Goal: Information Seeking & Learning: Learn about a topic

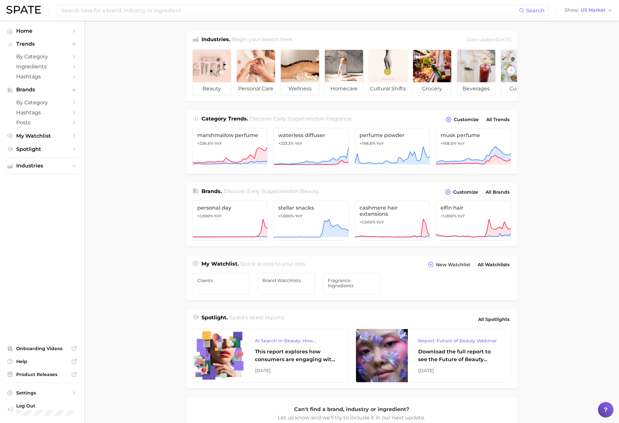
click at [531, 144] on main "Industries. Begin your search here. Data update: [DATE] beauty personal care we…" at bounding box center [351, 274] width 535 height 506
click at [109, 313] on main "Industries. Begin your search here. Data update: [DATE] beauty personal care we…" at bounding box center [351, 274] width 535 height 506
click at [256, 138] on span "marshmallow perfume" at bounding box center [230, 135] width 66 height 6
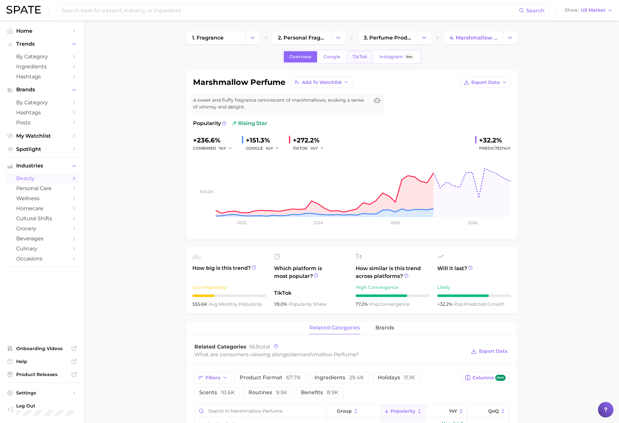
click at [366, 62] on link "TikTok" at bounding box center [360, 56] width 26 height 11
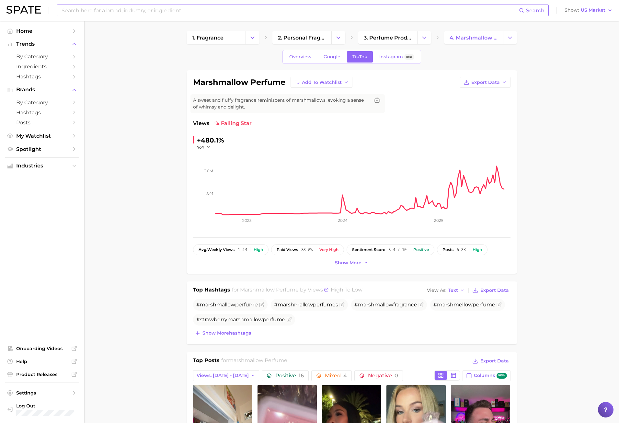
click at [134, 8] on input at bounding box center [290, 10] width 458 height 11
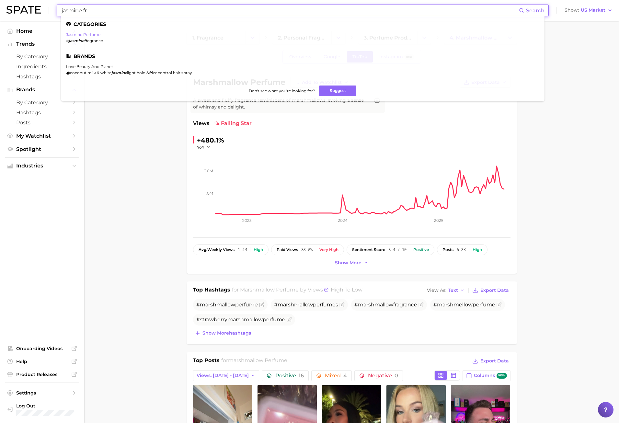
type input "jasmine fr"
click at [95, 34] on link "jasmine perfume" at bounding box center [83, 34] width 34 height 5
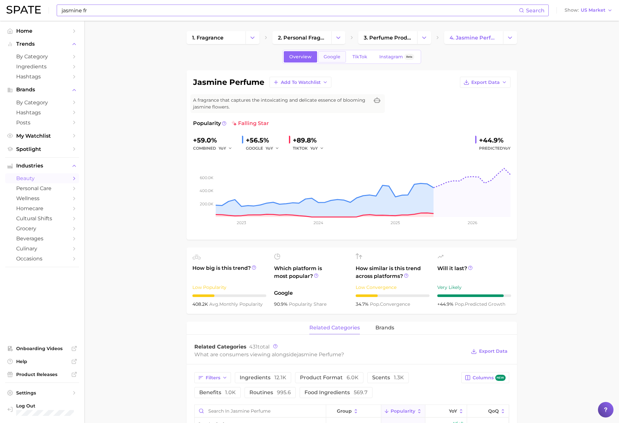
click at [331, 54] on span "Google" at bounding box center [332, 57] width 17 height 6
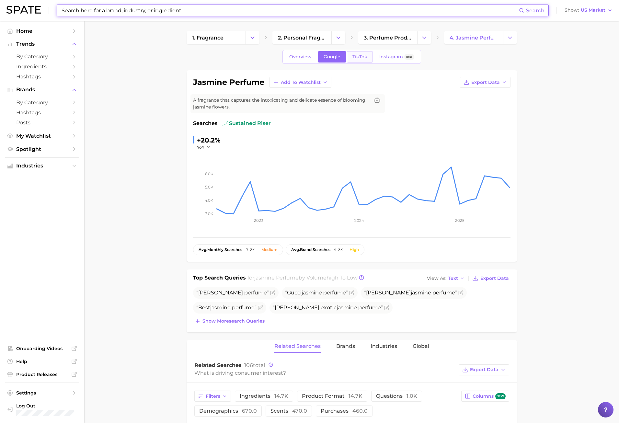
click at [352, 58] on span "TikTok" at bounding box center [359, 57] width 15 height 6
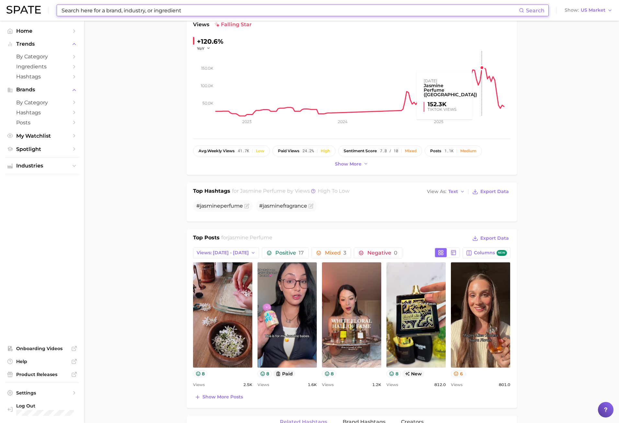
scroll to position [130, 0]
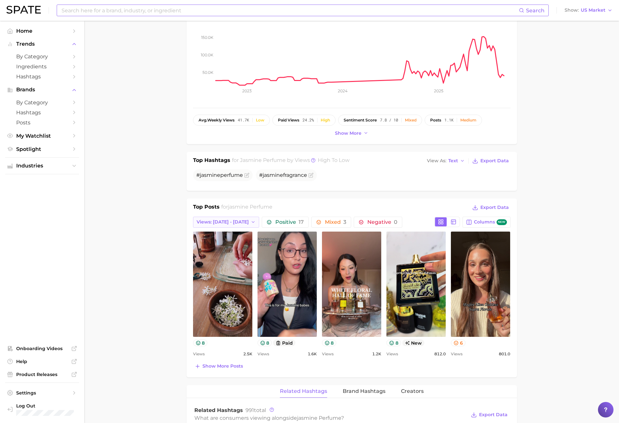
click at [248, 218] on button "Views: [DATE] - [DATE]" at bounding box center [226, 222] width 66 height 11
click at [238, 256] on button "Total Views" at bounding box center [228, 258] width 71 height 12
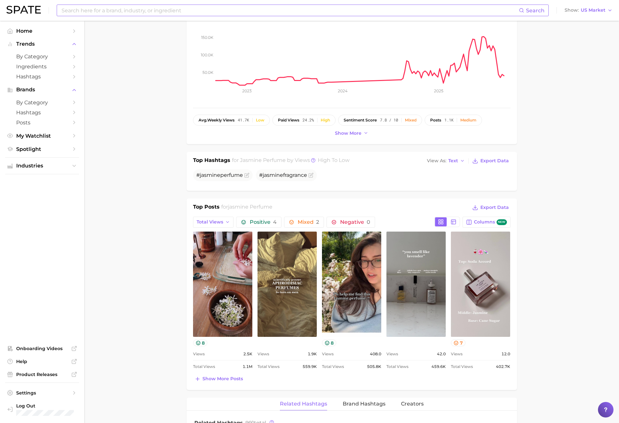
scroll to position [0, 0]
click at [207, 382] on button "Show more posts" at bounding box center [219, 379] width 52 height 9
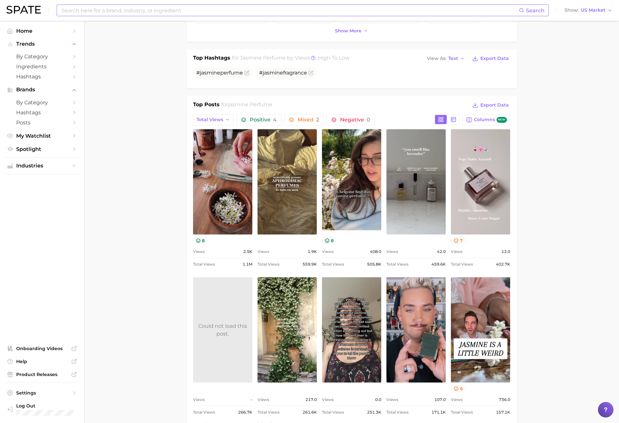
scroll to position [292, 0]
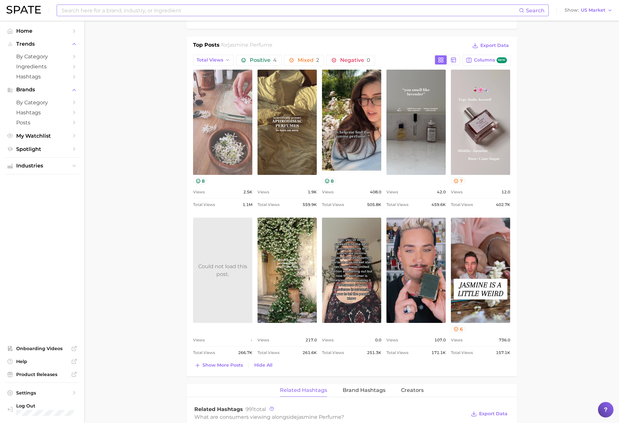
click at [197, 161] on link "view post on TikTok" at bounding box center [222, 122] width 59 height 105
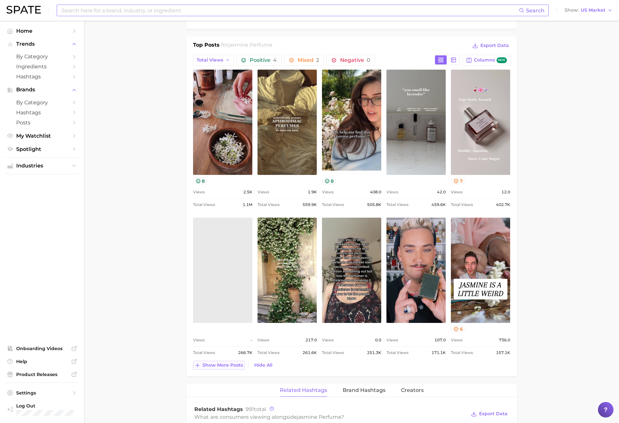
click at [231, 366] on span "Show more posts" at bounding box center [222, 366] width 40 height 6
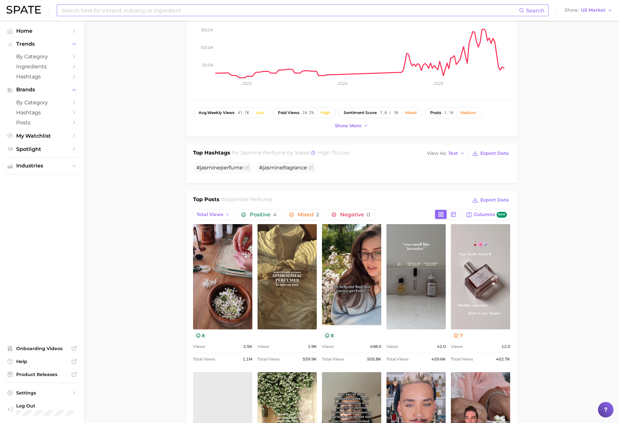
scroll to position [65, 0]
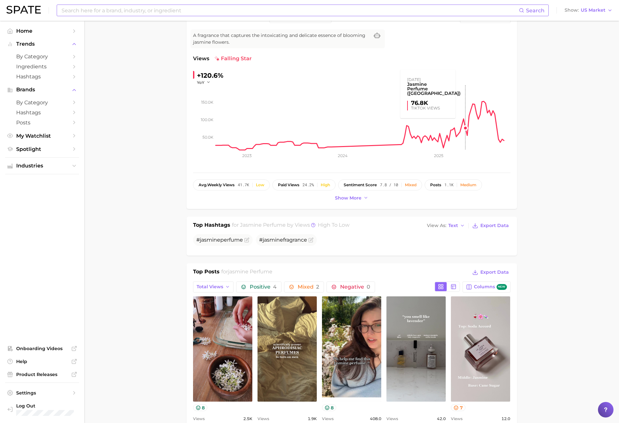
click at [472, 129] on rect at bounding box center [363, 117] width 295 height 65
click at [187, 141] on div "jasmine perfume Add to Watchlist Export Data A fragrance that captures the into…" at bounding box center [352, 107] width 330 height 203
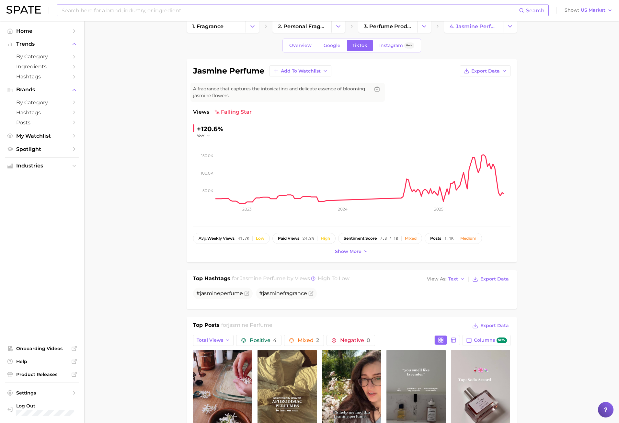
scroll to position [0, 0]
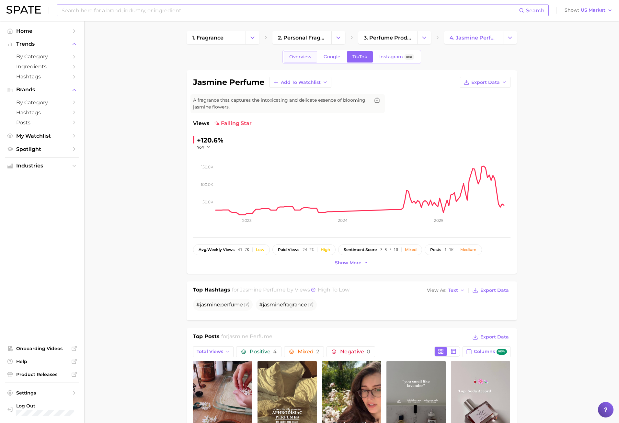
click at [311, 57] on span "Overview" at bounding box center [300, 57] width 22 height 6
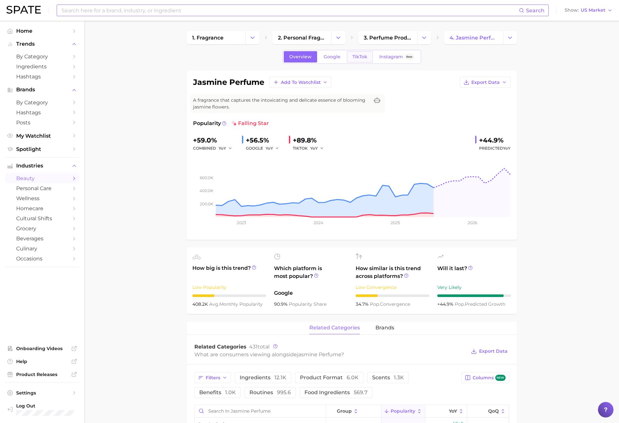
click at [353, 58] on span "TikTok" at bounding box center [359, 57] width 15 height 6
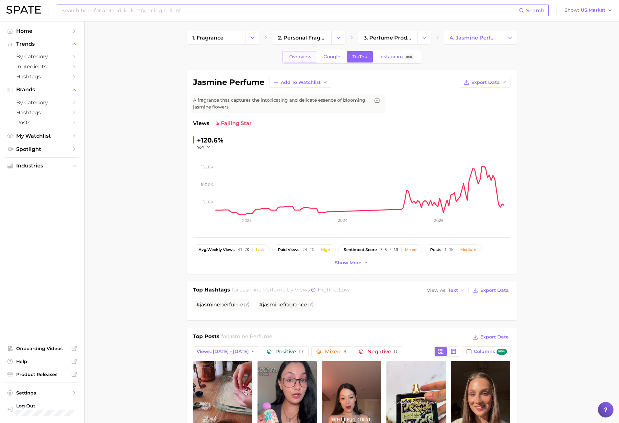
click at [312, 56] on link "Overview" at bounding box center [300, 56] width 33 height 11
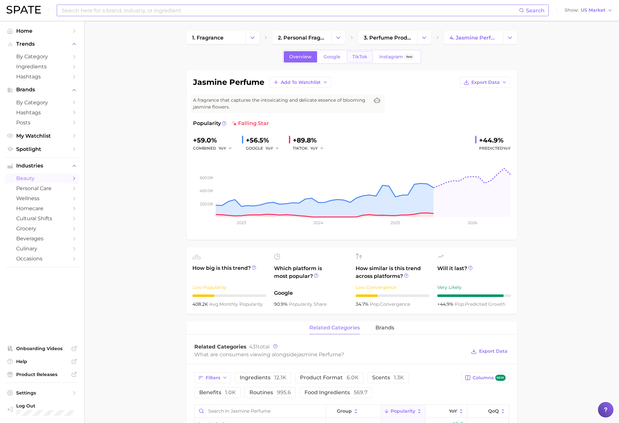
click at [354, 59] on span "TikTok" at bounding box center [359, 57] width 15 height 6
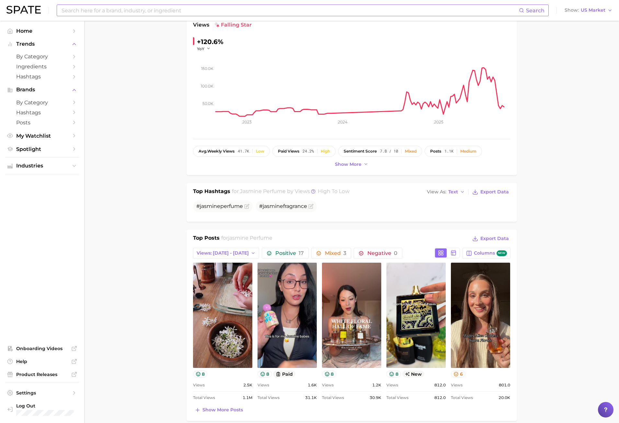
scroll to position [162, 0]
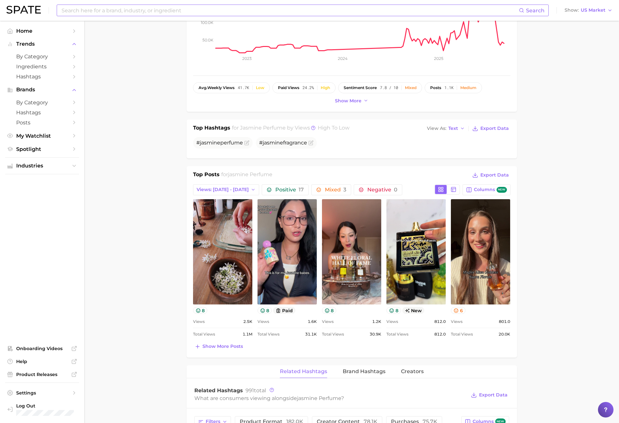
click at [212, 352] on div "Top Posts for jasmine perfume Export Data Views: [DATE] - [DATE] Positive 17 Mi…" at bounding box center [352, 261] width 330 height 191
click at [212, 346] on span "Show more posts" at bounding box center [222, 347] width 40 height 6
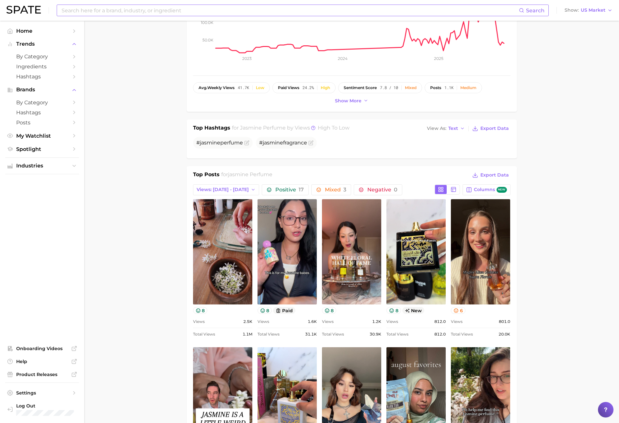
scroll to position [0, 0]
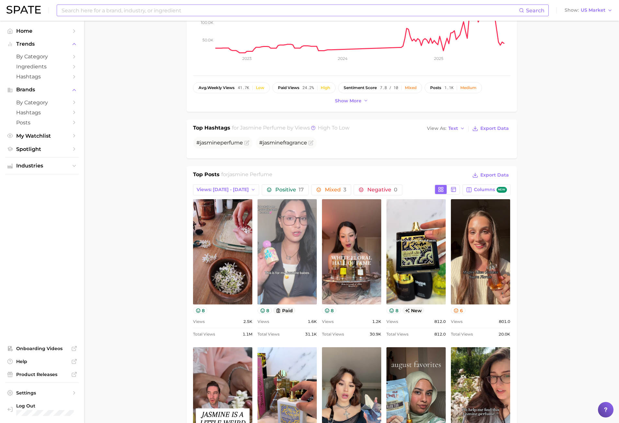
click at [305, 266] on link "view post on TikTok" at bounding box center [287, 251] width 59 height 105
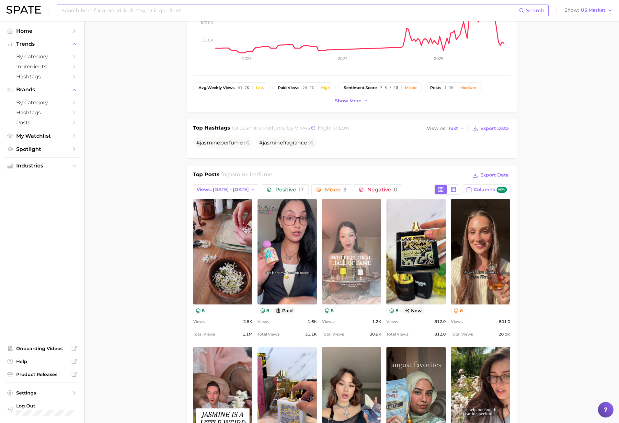
click at [352, 252] on link "view post on TikTok" at bounding box center [351, 251] width 59 height 105
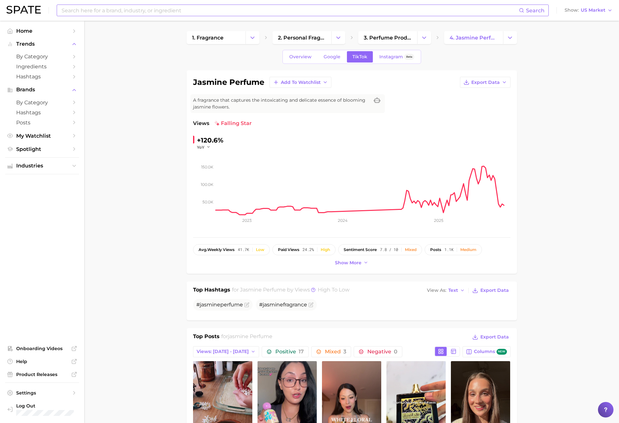
click at [187, 7] on input at bounding box center [290, 10] width 458 height 11
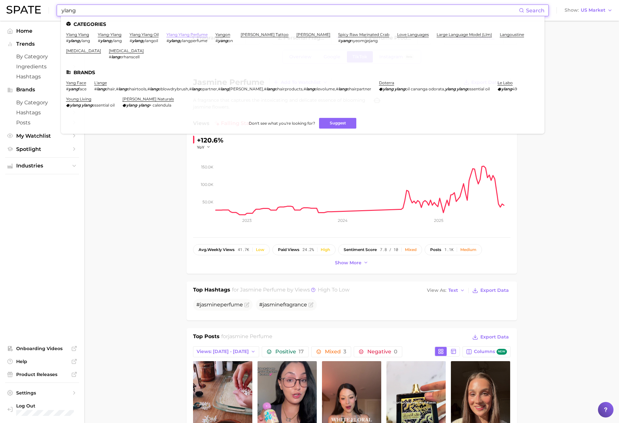
type input "ylang"
click at [190, 33] on link "ylang ylang perfume" at bounding box center [187, 34] width 41 height 5
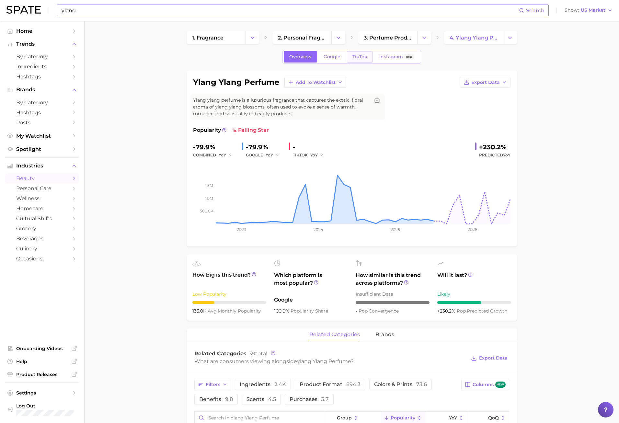
click at [352, 53] on link "TikTok" at bounding box center [360, 56] width 26 height 11
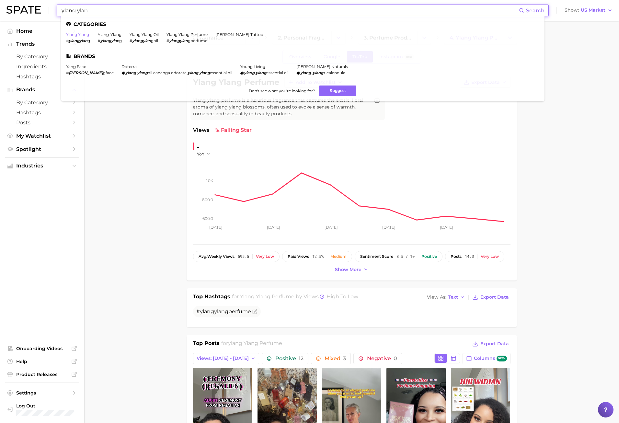
type input "ylang ylan"
click at [78, 34] on link "ylang ylang" at bounding box center [77, 34] width 23 height 5
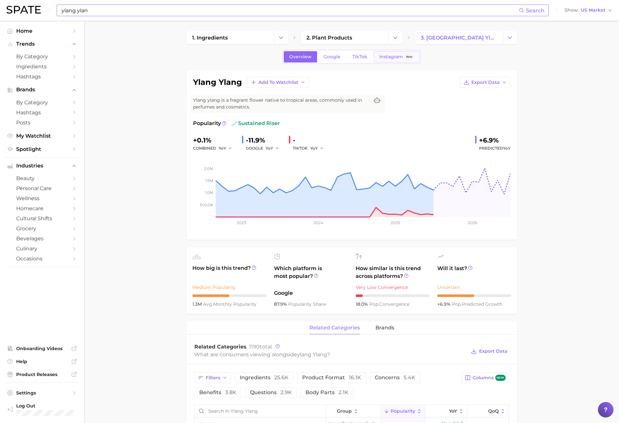
click at [375, 56] on link "Instagram Beta" at bounding box center [397, 56] width 46 height 11
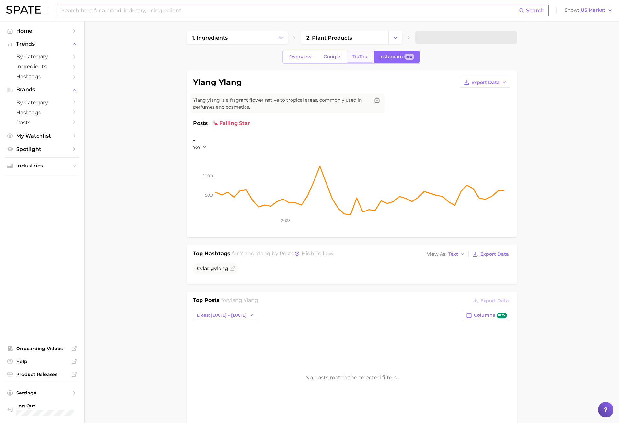
click at [366, 61] on link "TikTok" at bounding box center [360, 56] width 26 height 11
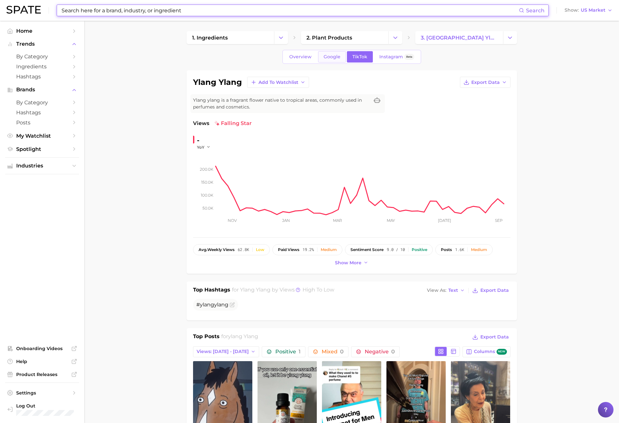
click at [320, 59] on link "Google" at bounding box center [332, 56] width 28 height 11
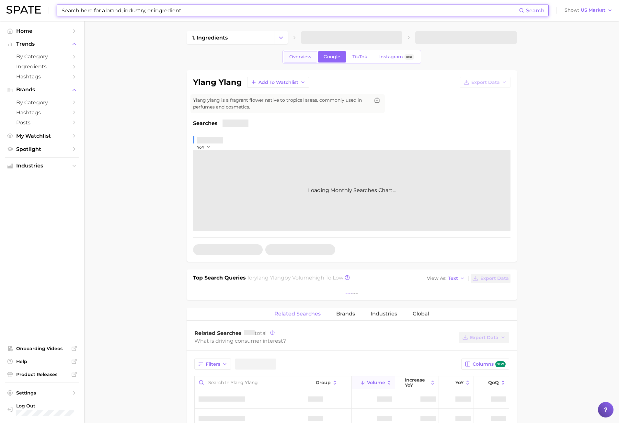
click at [305, 61] on link "Overview" at bounding box center [300, 56] width 33 height 11
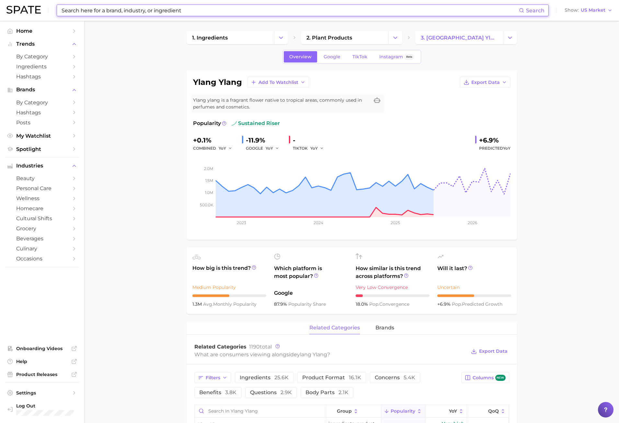
scroll to position [259, 0]
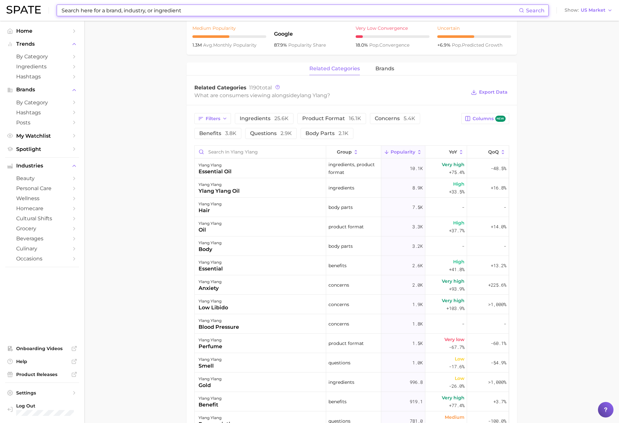
click at [176, 179] on main "1. ingredients 2. plant products 3. ylang ylang Overview Google TikTok Instagra…" at bounding box center [351, 185] width 535 height 847
